Goal: Information Seeking & Learning: Learn about a topic

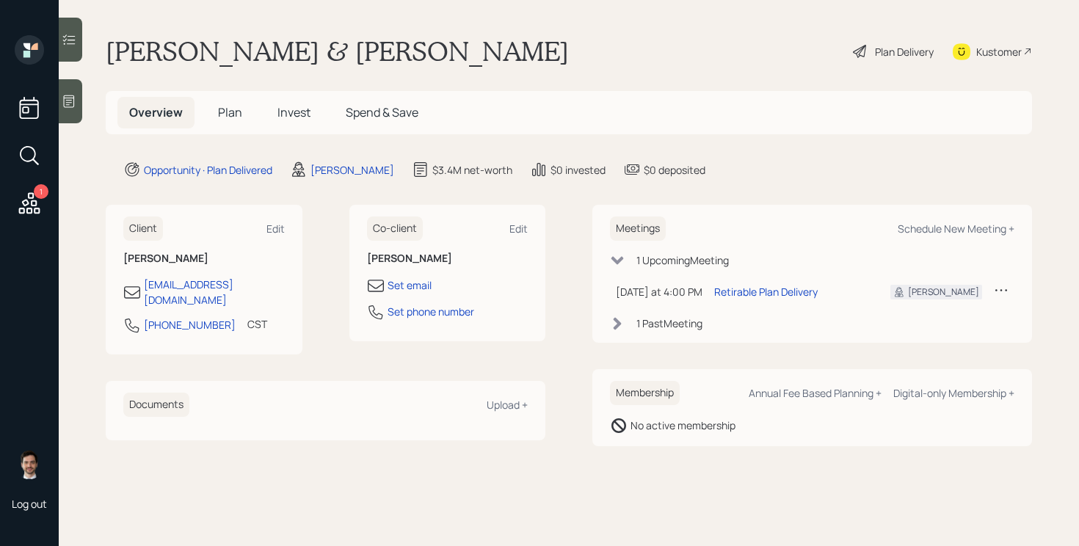
click at [225, 112] on span "Plan" at bounding box center [230, 112] width 24 height 16
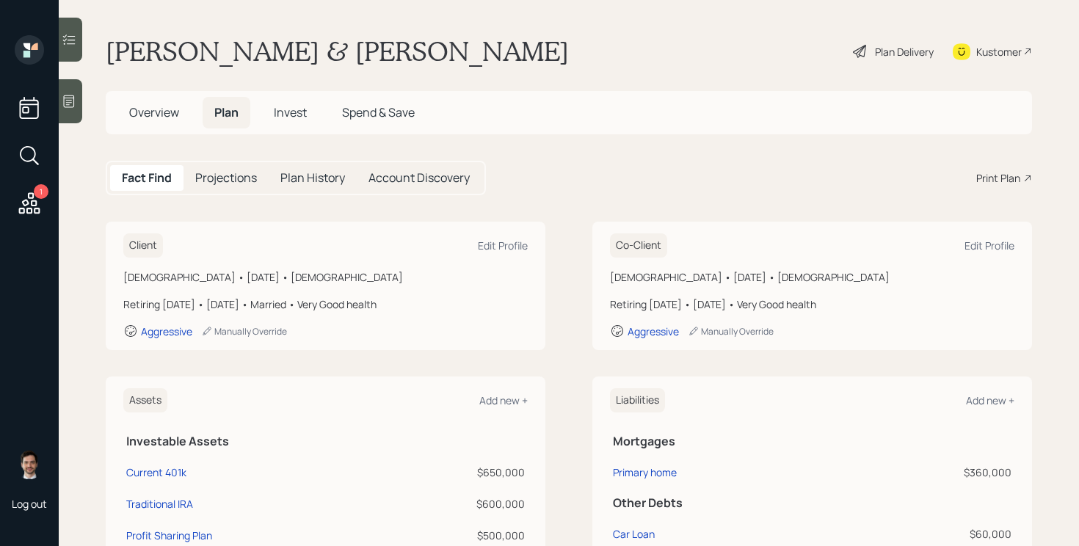
click at [575, 234] on div "Client Edit Profile [DEMOGRAPHIC_DATA] • [DATE] • [DEMOGRAPHIC_DATA] Retiring […" at bounding box center [569, 286] width 926 height 128
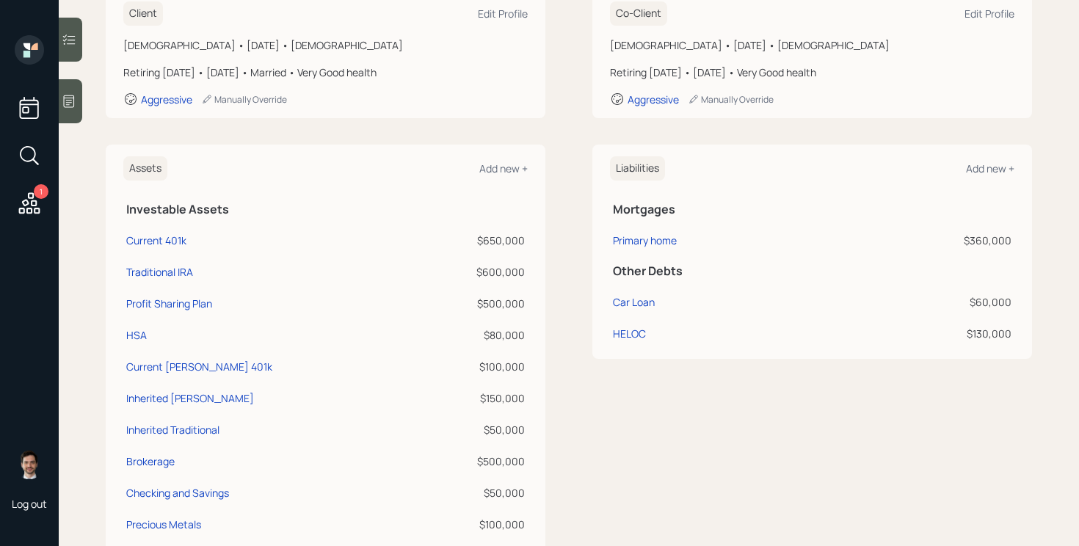
scroll to position [240, 0]
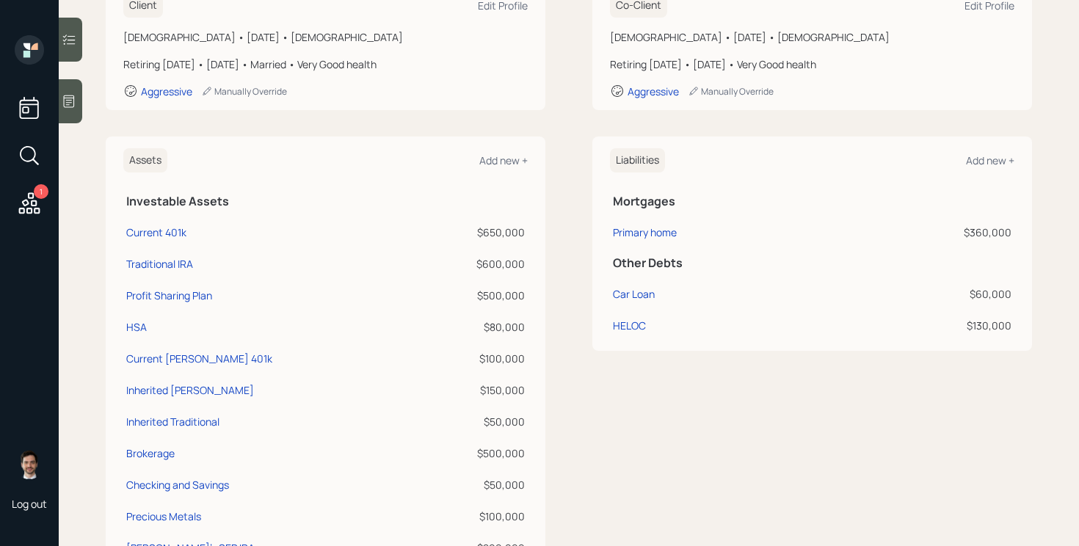
click at [573, 175] on div "Assets Add new + Investable Assets Current 401k $650,000 Traditional IRA $600,0…" at bounding box center [569, 386] width 926 height 498
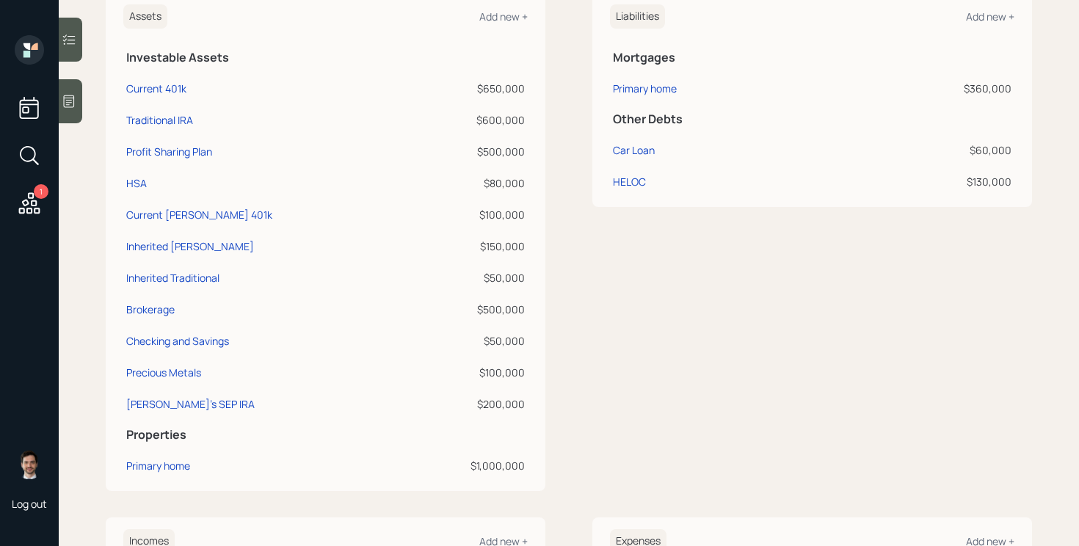
scroll to position [385, 0]
click at [563, 81] on div "Assets Add new + Investable Assets Current 401k $650,000 Traditional IRA $600,0…" at bounding box center [569, 240] width 926 height 498
click at [573, 65] on div "Assets Add new + Investable Assets Current 401k $650,000 Traditional IRA $600,0…" at bounding box center [569, 240] width 926 height 498
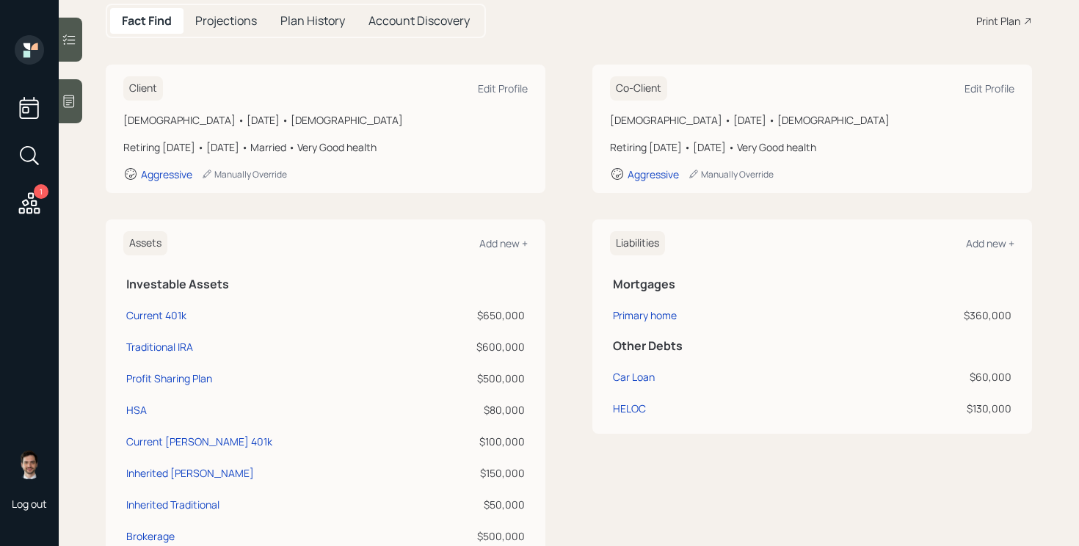
scroll to position [0, 0]
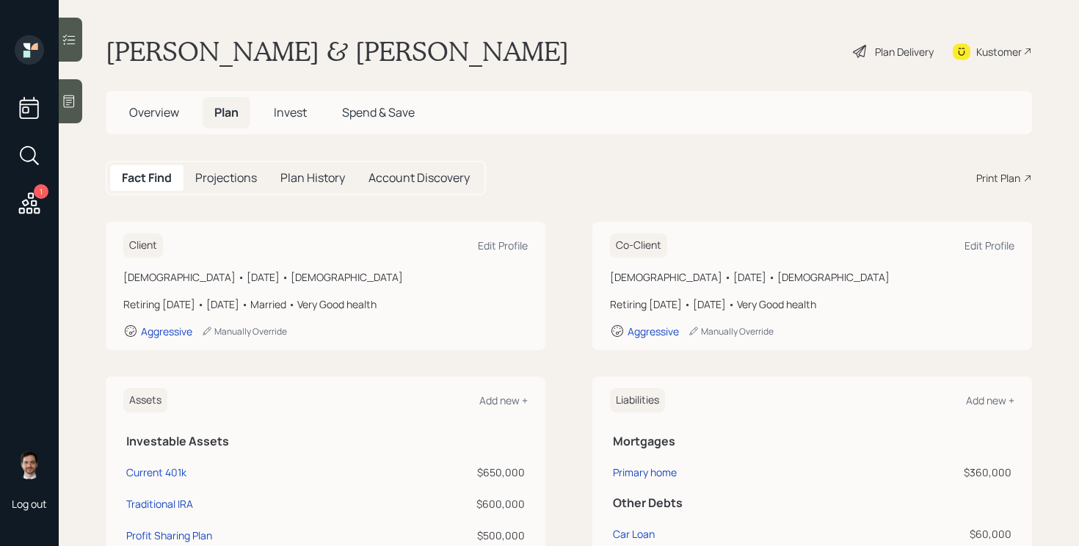
click at [897, 48] on div "Plan Delivery" at bounding box center [904, 51] width 59 height 15
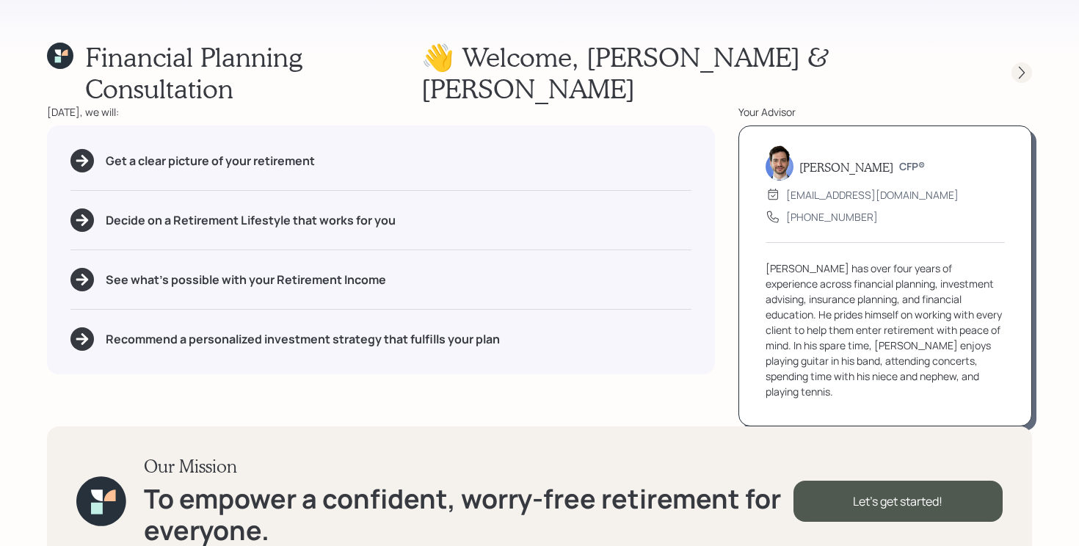
click at [1020, 65] on icon at bounding box center [1022, 72] width 15 height 15
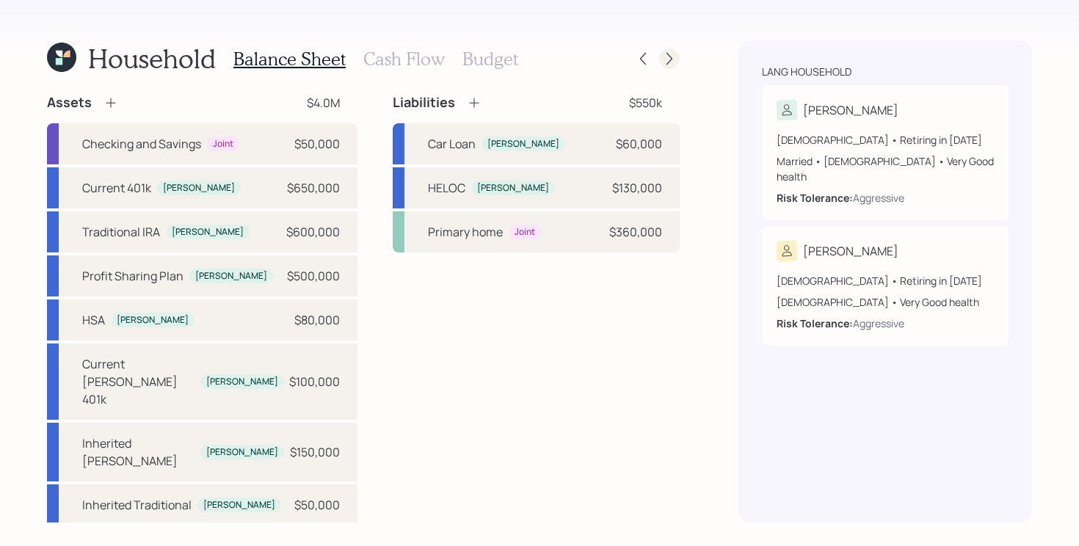
click at [673, 55] on icon at bounding box center [669, 58] width 15 height 15
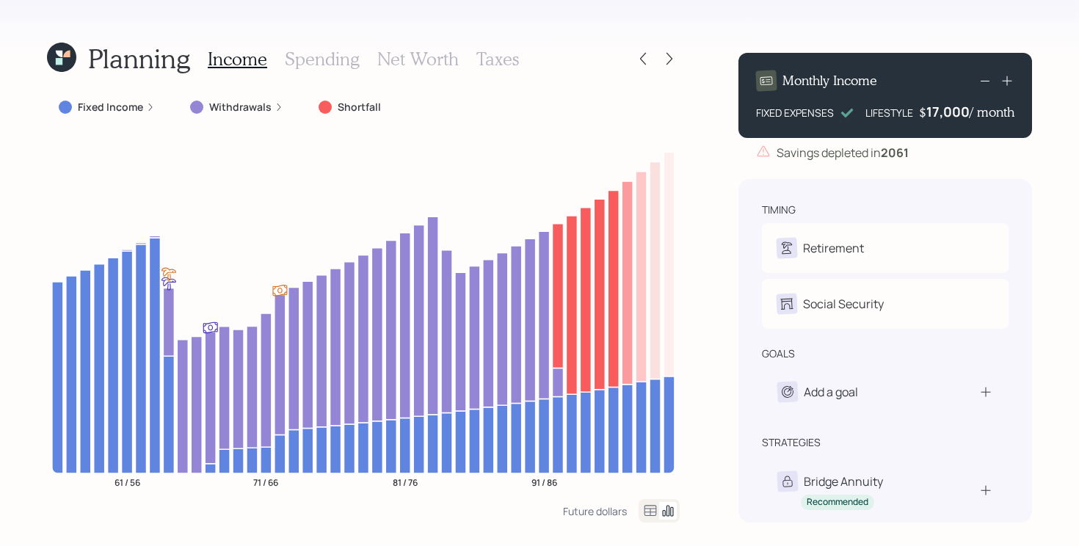
click at [65, 50] on icon at bounding box center [61, 57] width 29 height 29
